Goal: Information Seeking & Learning: Learn about a topic

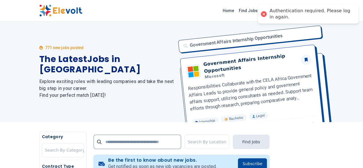
click at [263, 13] on div at bounding box center [264, 14] width 8 height 8
click at [263, 15] on div at bounding box center [264, 14] width 8 height 8
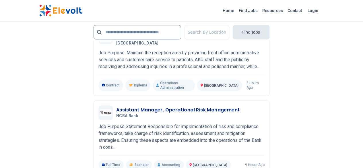
scroll to position [1265, 0]
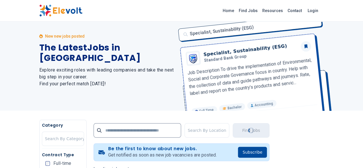
scroll to position [0, 0]
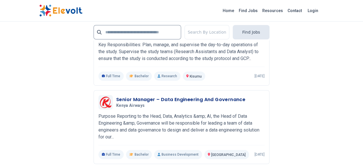
scroll to position [1215, 0]
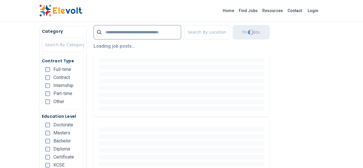
scroll to position [0, 0]
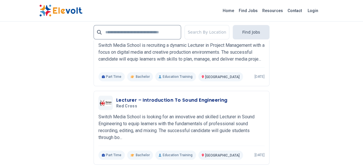
scroll to position [1364, 0]
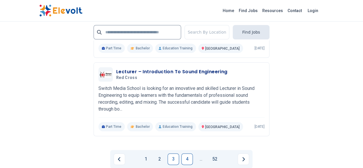
click at [185, 153] on link "4" at bounding box center [186, 158] width 11 height 11
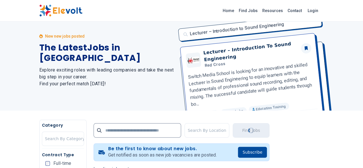
scroll to position [0, 0]
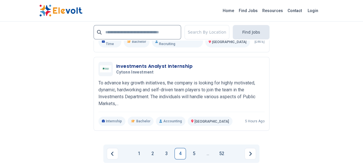
scroll to position [1321, 0]
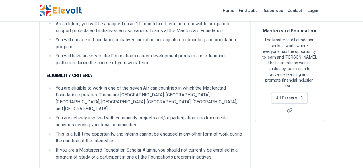
scroll to position [69, 0]
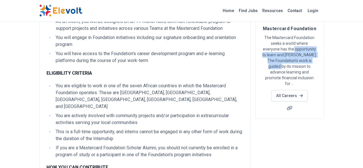
drag, startPoint x: 362, startPoint y: 33, endPoint x: 364, endPoint y: 43, distance: 10.2
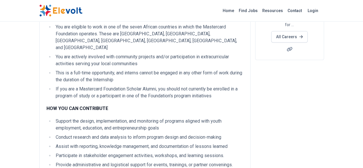
scroll to position [0, 0]
